Goal: Check status: Check status

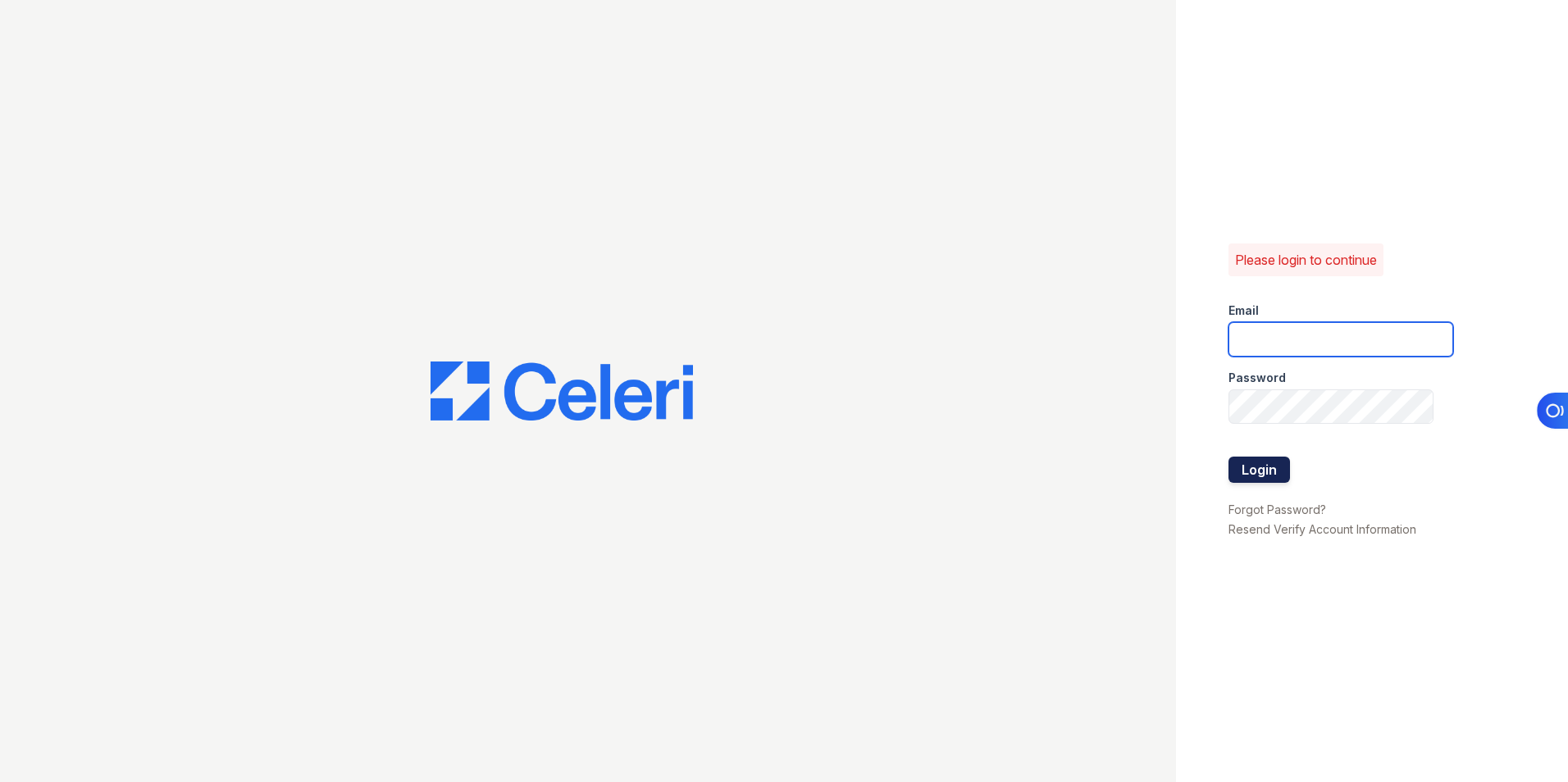
type input "[EMAIL_ADDRESS][DOMAIN_NAME]"
click at [1253, 465] on button "Login" at bounding box center [1259, 469] width 61 height 26
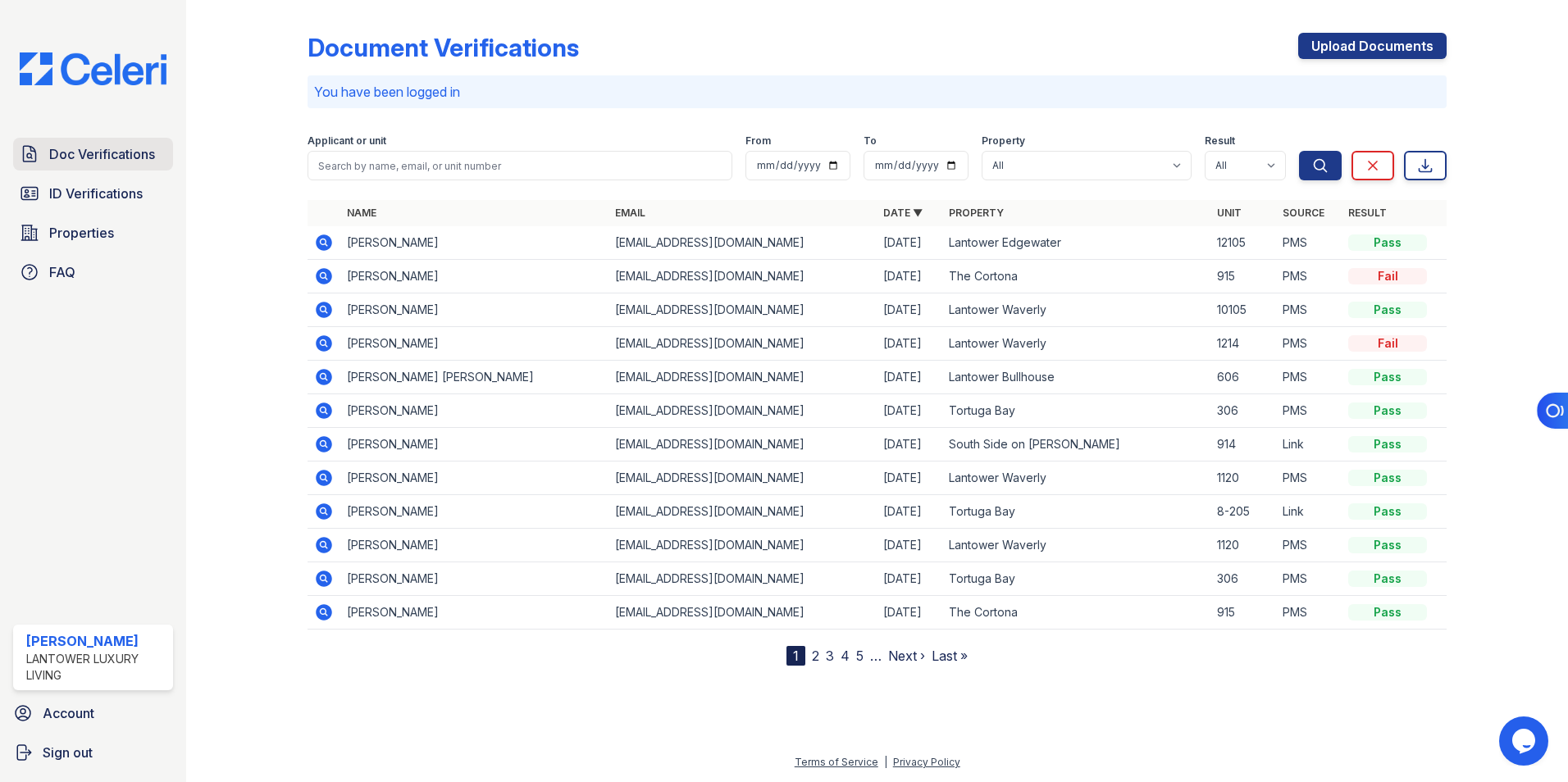
click at [97, 145] on span "Doc Verifications" at bounding box center [102, 154] width 106 height 19
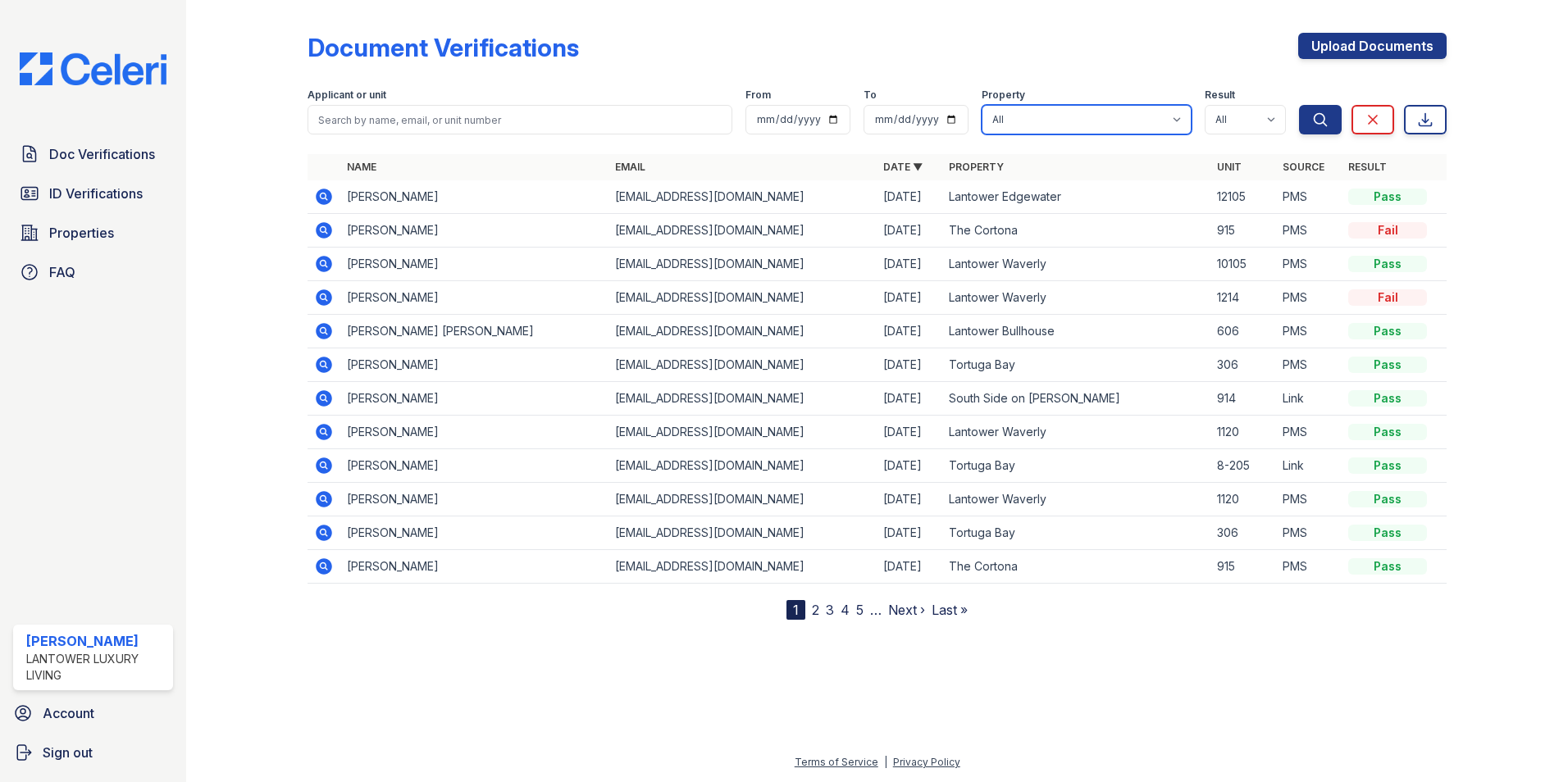
click at [1035, 122] on select "All Lantower Ambrosio Lantower Asturia Lantower Brandon Crossroads Lantower Bul…" at bounding box center [1086, 120] width 210 height 30
select select "4618"
click at [983, 105] on select "All Lantower Ambrosio Lantower Asturia Lantower Brandon Crossroads Lantower Bul…" at bounding box center [1086, 120] width 210 height 30
click at [1317, 122] on icon "submit" at bounding box center [1320, 120] width 17 height 17
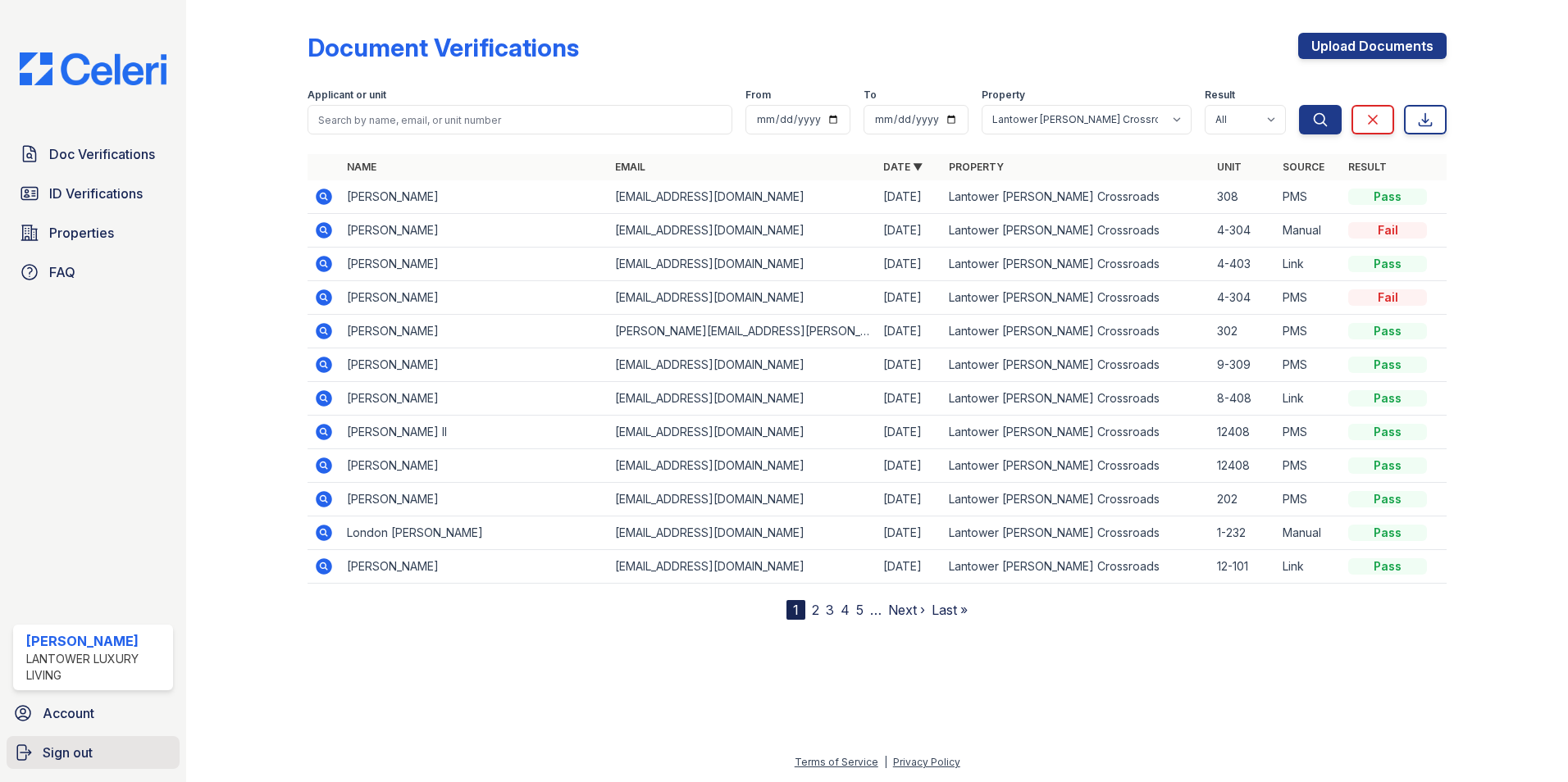
click at [104, 752] on link "Sign out" at bounding box center [93, 752] width 174 height 32
click at [73, 750] on span "Sign out" at bounding box center [68, 752] width 50 height 19
